Goal: Transaction & Acquisition: Download file/media

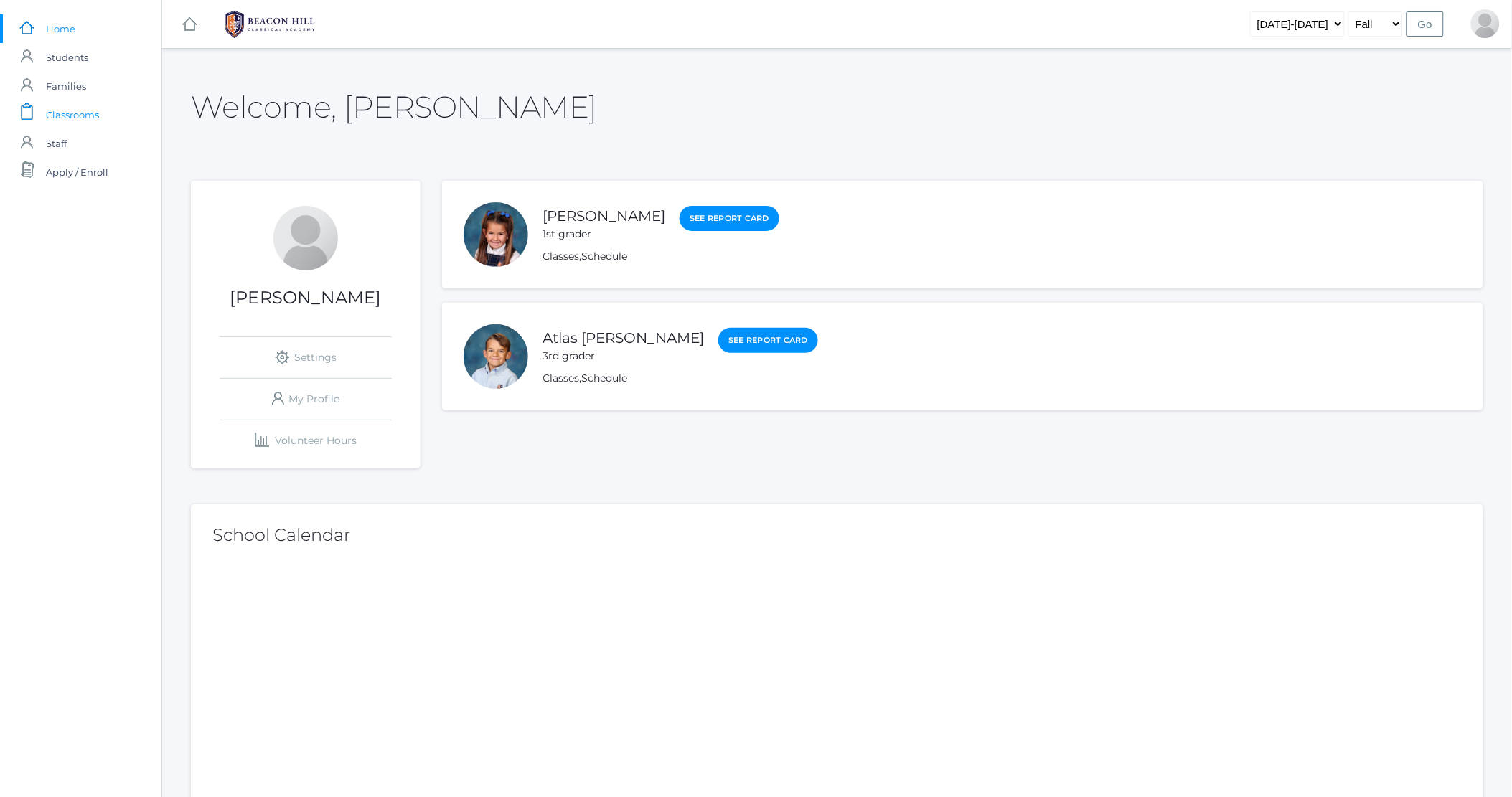
click at [82, 117] on span "Classrooms" at bounding box center [72, 115] width 53 height 29
click at [68, 112] on span "Classrooms" at bounding box center [72, 115] width 53 height 29
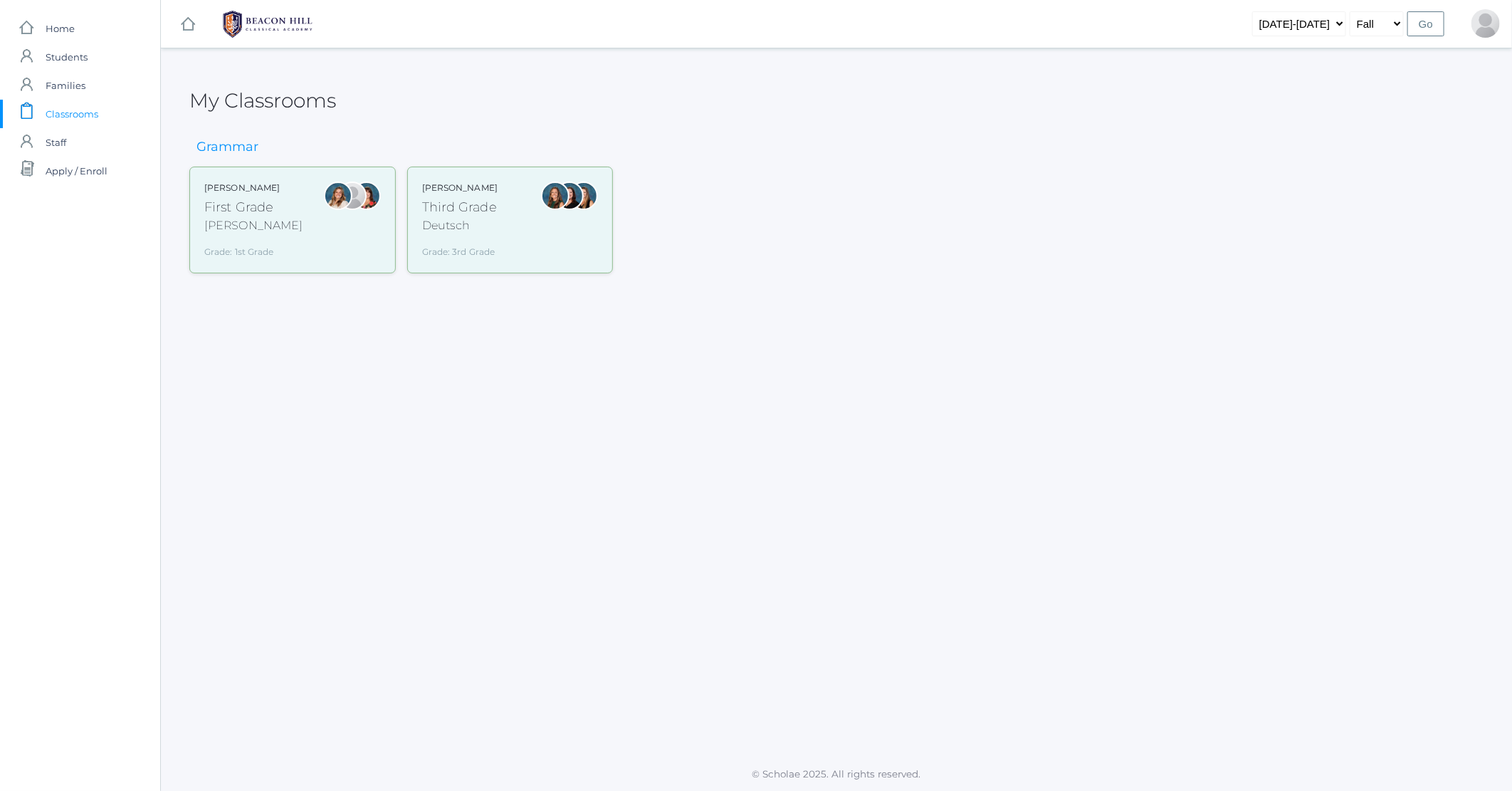
click at [263, 229] on div "[PERSON_NAME]" at bounding box center [253, 225] width 99 height 17
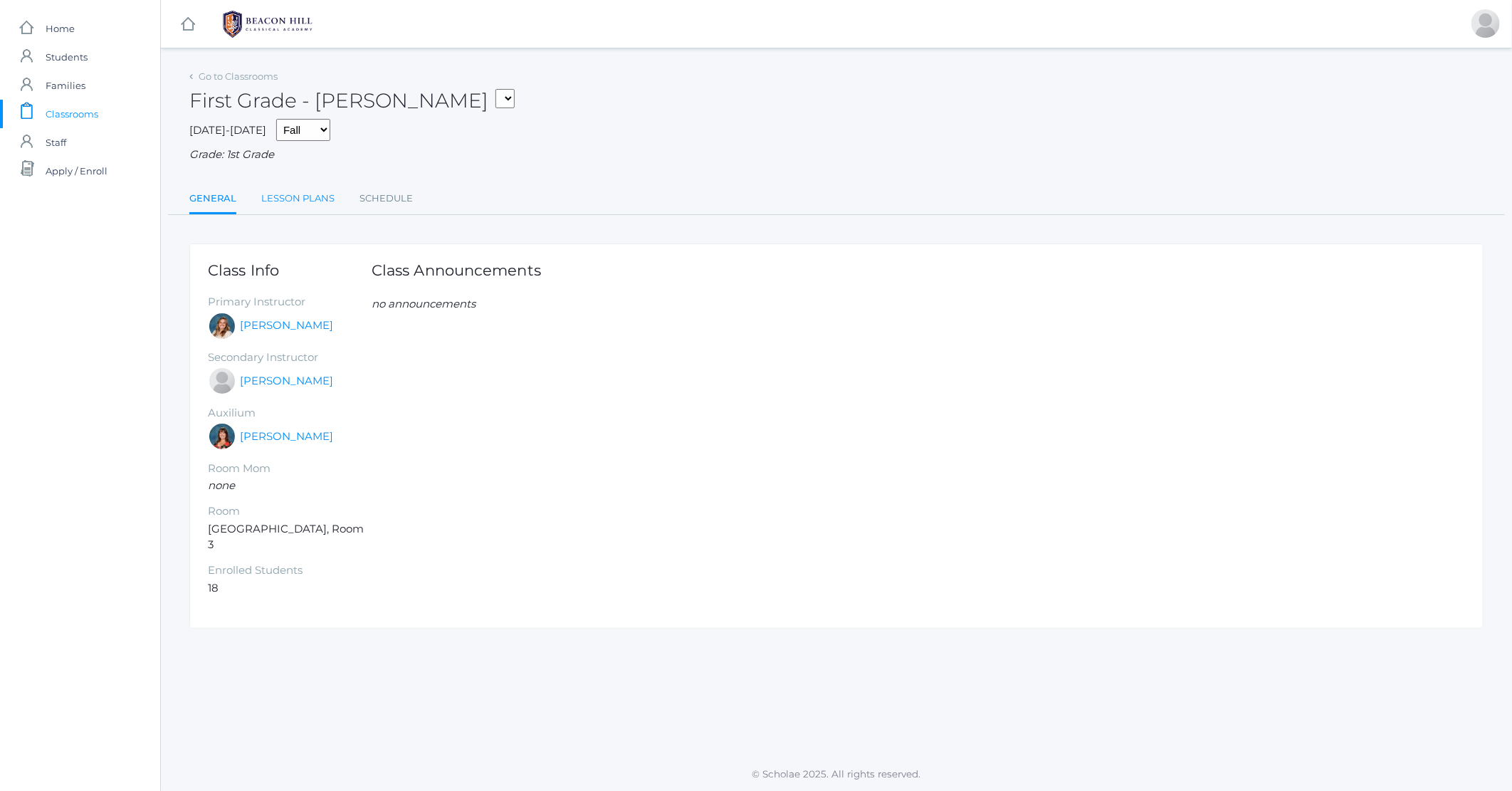
click at [312, 196] on link "Lesson Plans" at bounding box center [298, 199] width 73 height 29
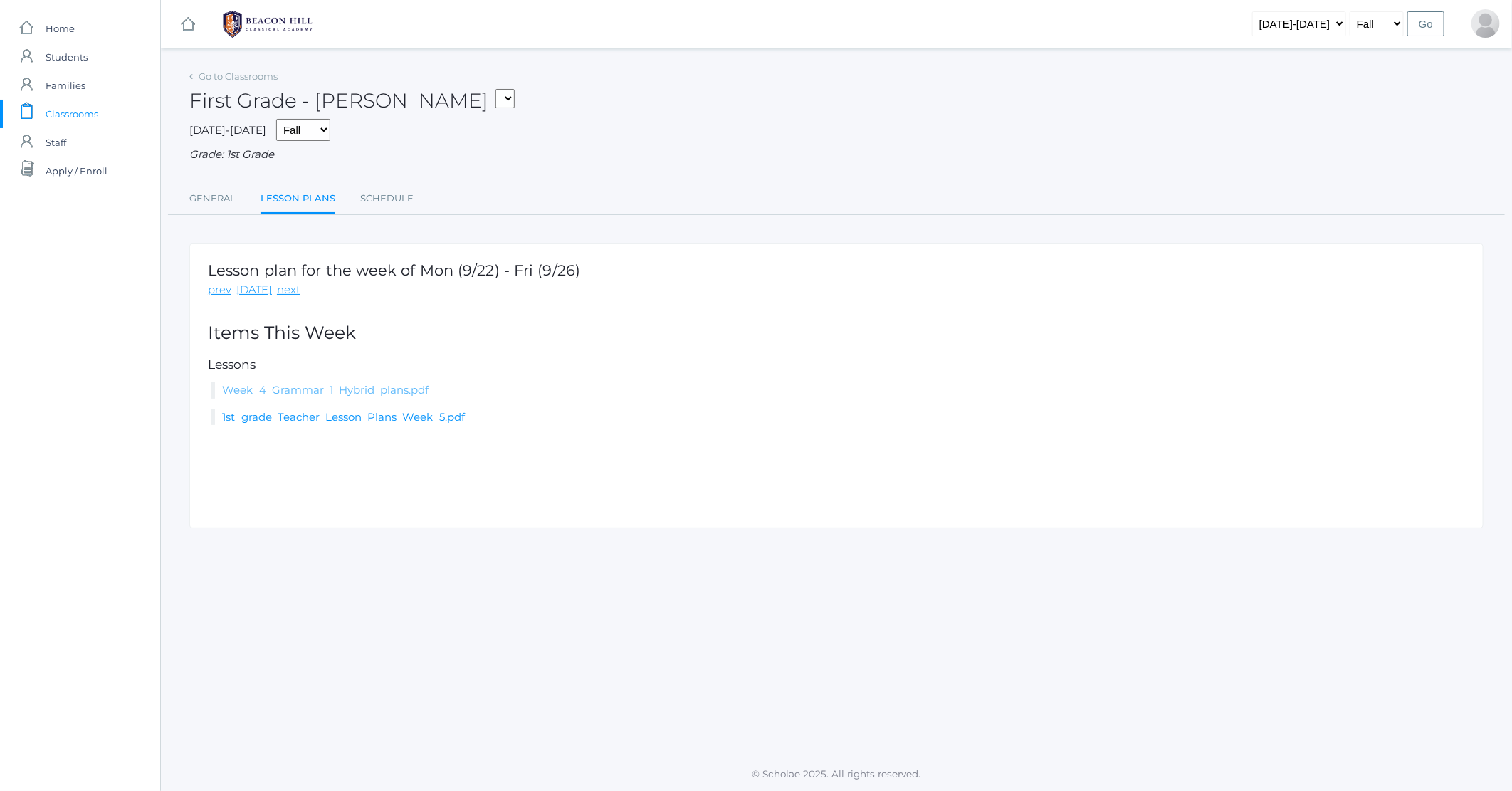
click at [368, 391] on link "Week_4_Grammar_1_Hybrid_plans.pdf" at bounding box center [325, 390] width 207 height 13
click at [287, 295] on link "next" at bounding box center [288, 290] width 23 height 16
click at [330, 387] on link "Week_5_Grammar_1_Hybrid_plans.pdf" at bounding box center [324, 390] width 205 height 13
click at [68, 113] on span "Classrooms" at bounding box center [72, 114] width 53 height 29
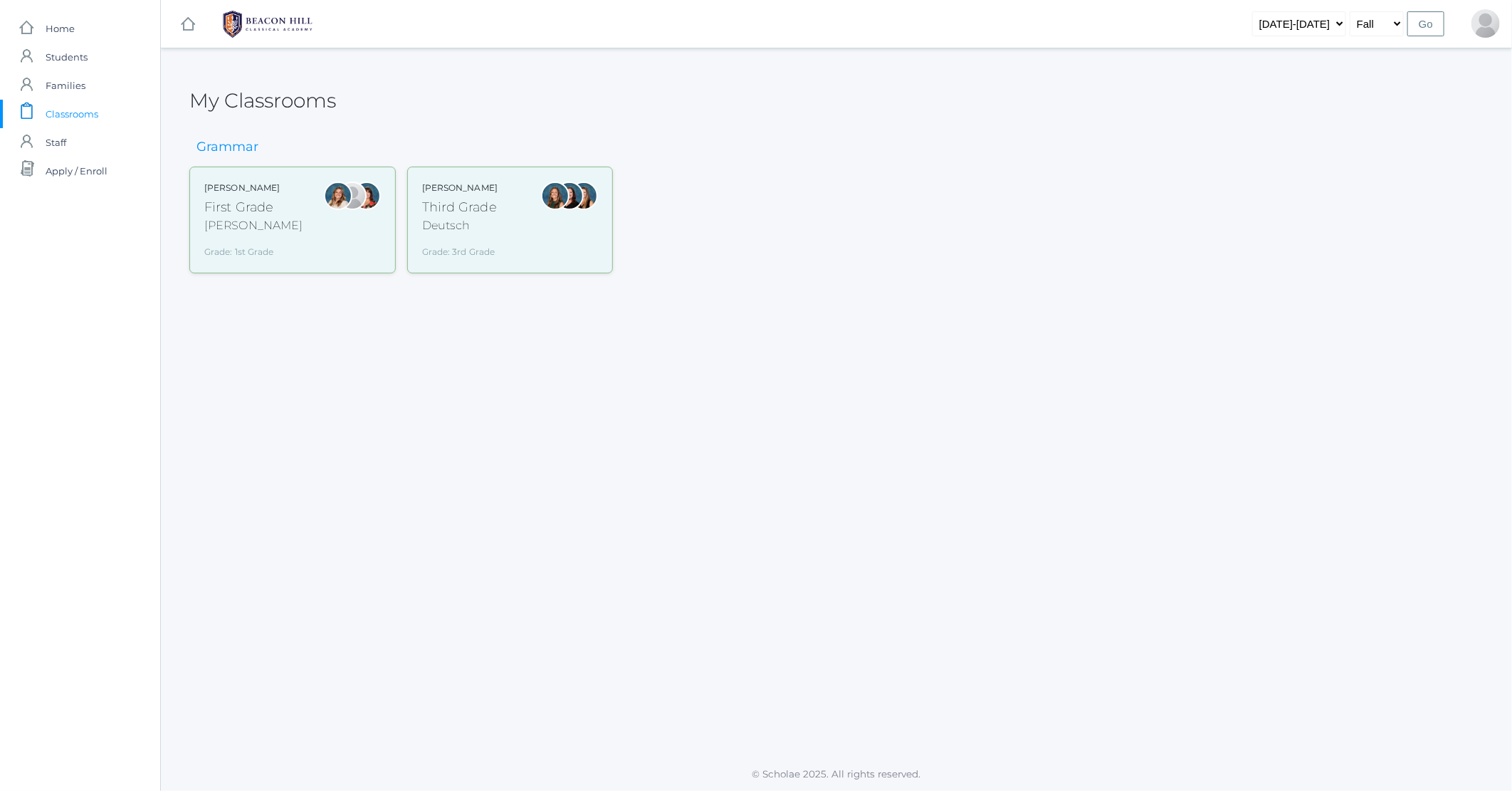
click at [499, 210] on div "[PERSON_NAME] Third Grade Deutsch Grade: 3rd Grade 03LA" at bounding box center [510, 220] width 176 height 77
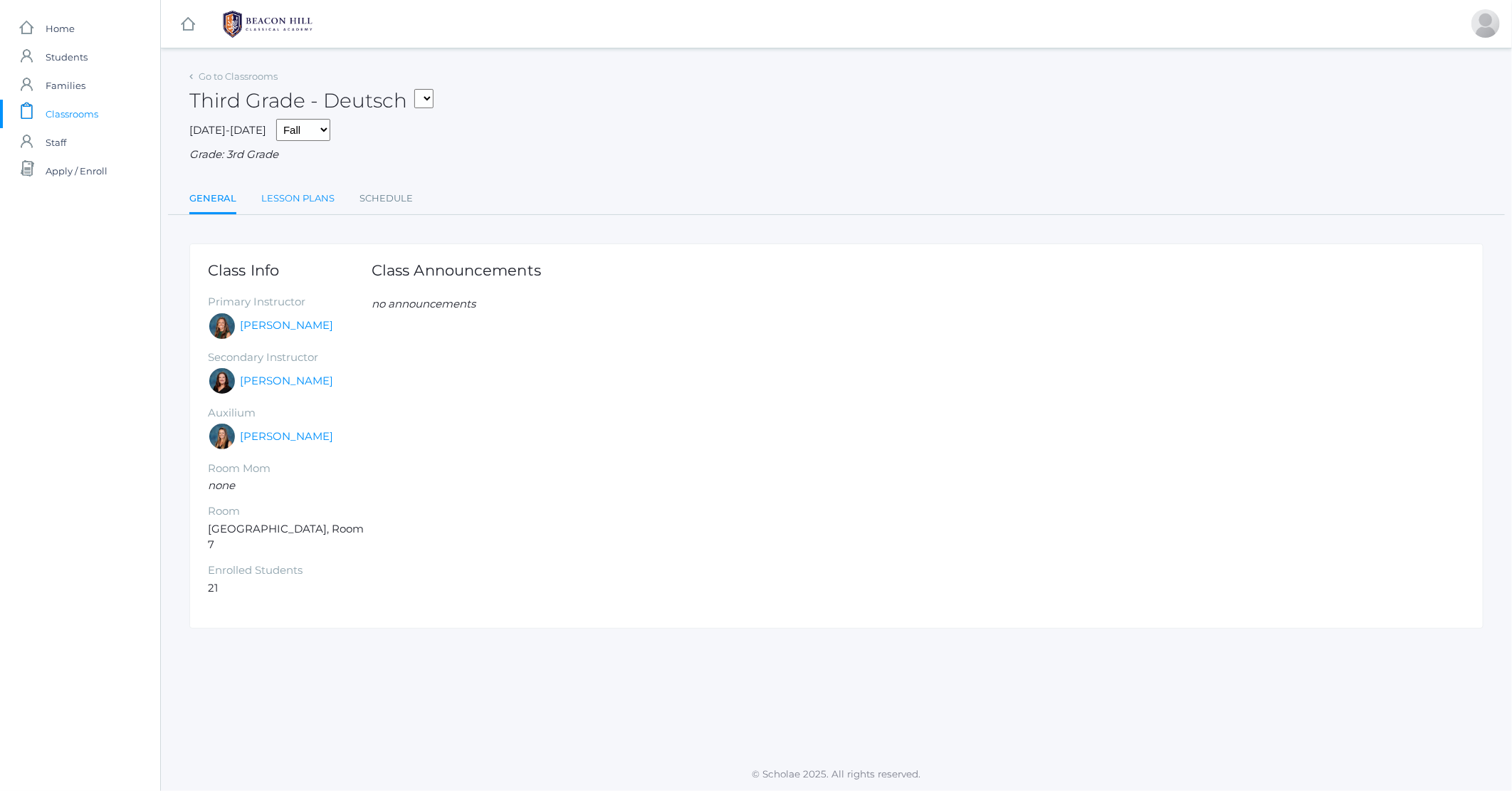
click at [300, 196] on link "Lesson Plans" at bounding box center [298, 199] width 73 height 29
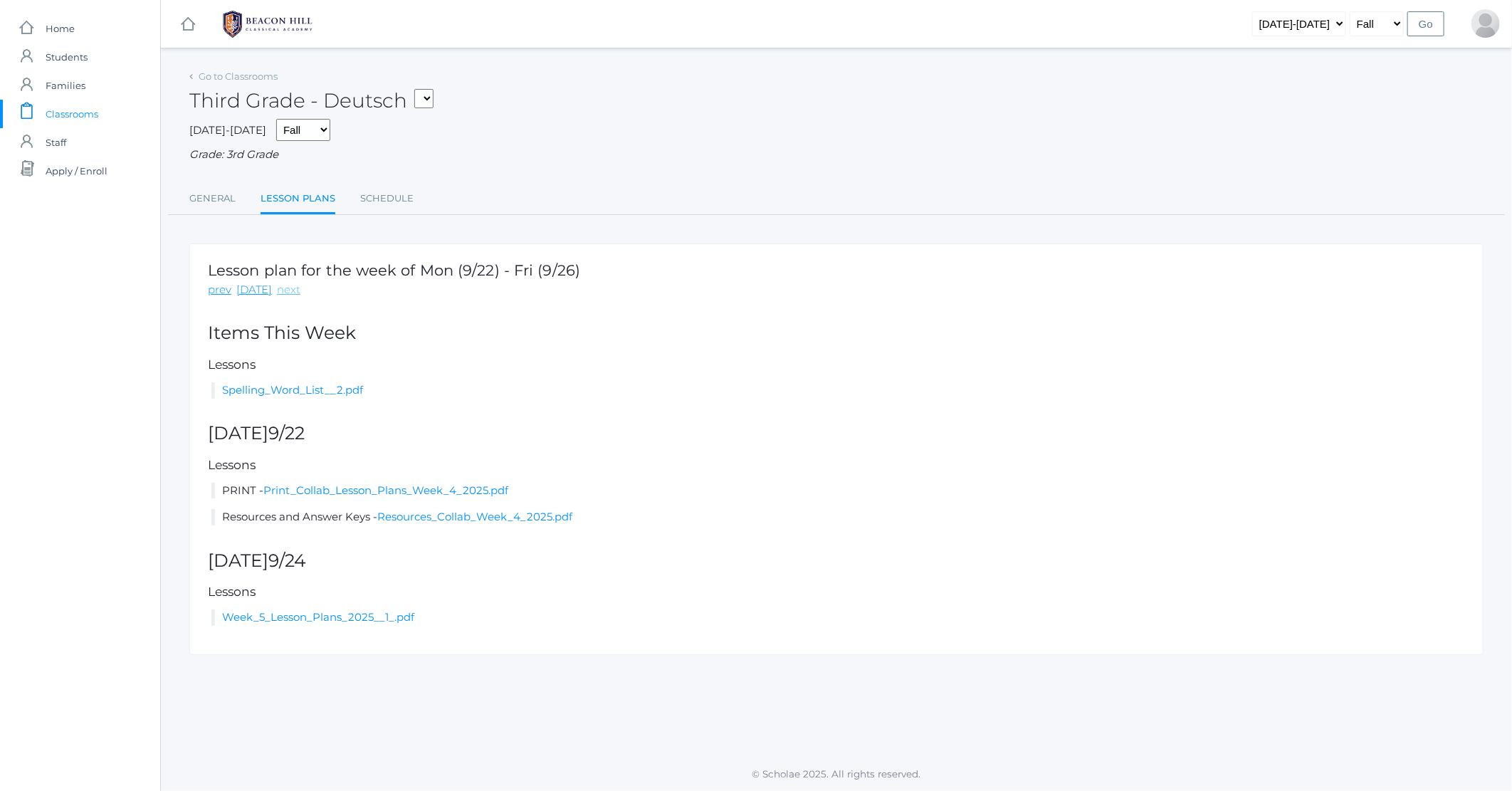
click at [283, 289] on link "next" at bounding box center [288, 290] width 23 height 16
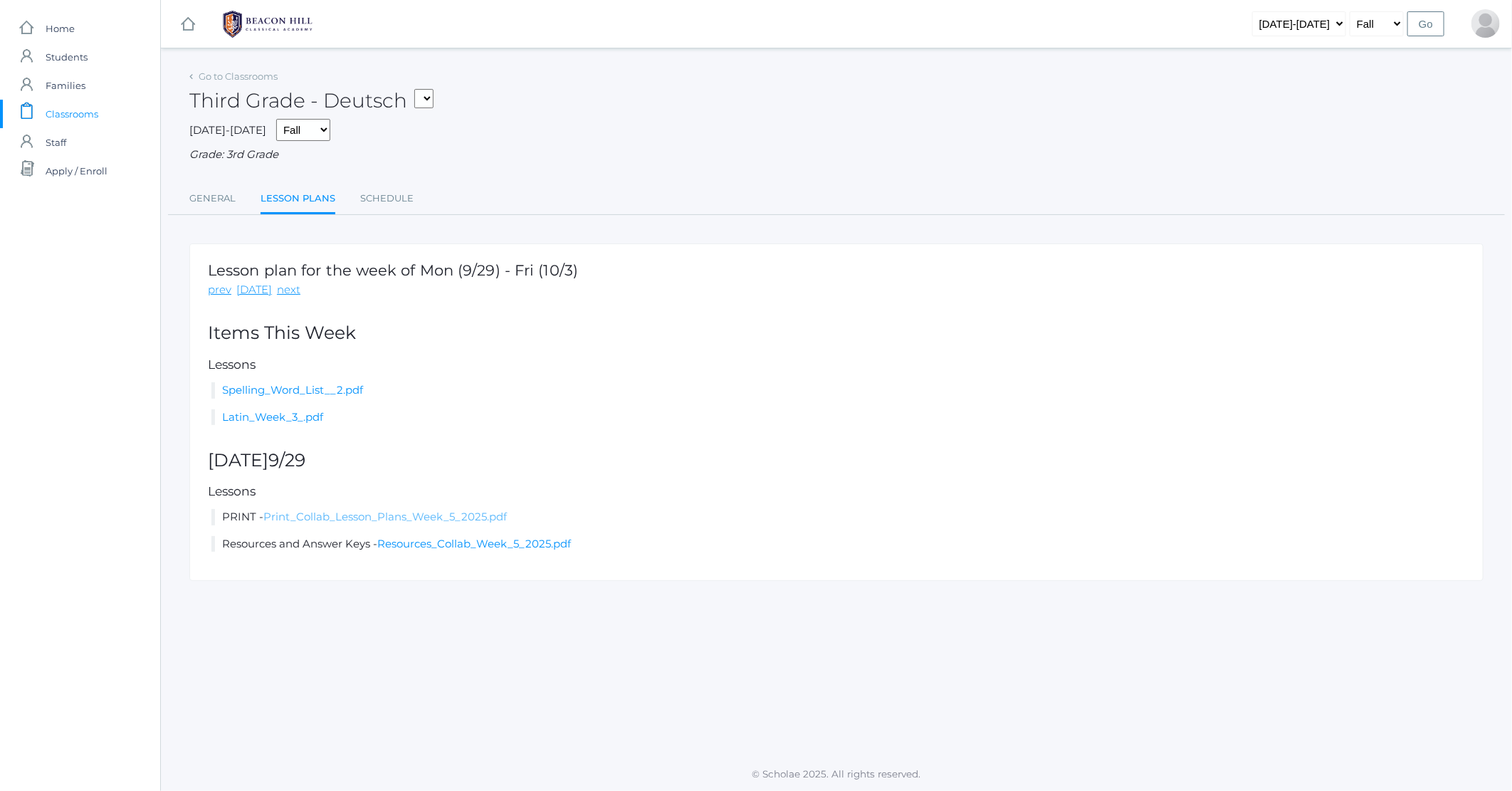
click at [391, 512] on link "Print_Collab_Lesson_Plans_Week_5_2025.pdf" at bounding box center [385, 516] width 244 height 13
